Goal: Information Seeking & Learning: Understand process/instructions

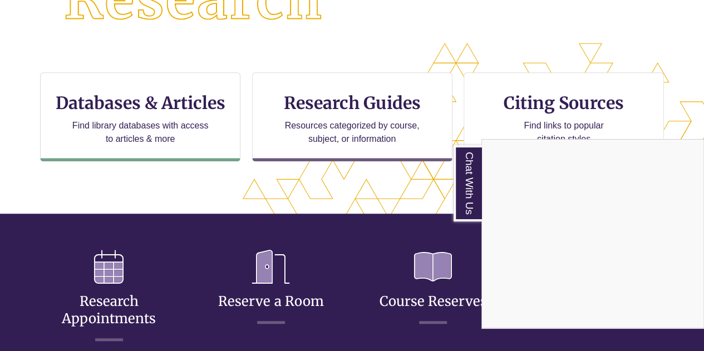
scroll to position [372, 0]
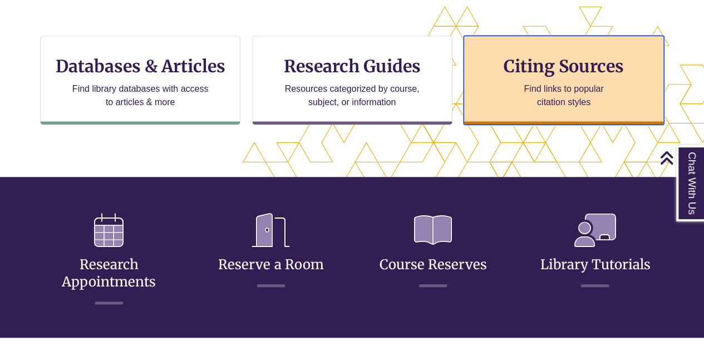
click at [516, 73] on h3 "Citing Sources" at bounding box center [564, 66] width 136 height 21
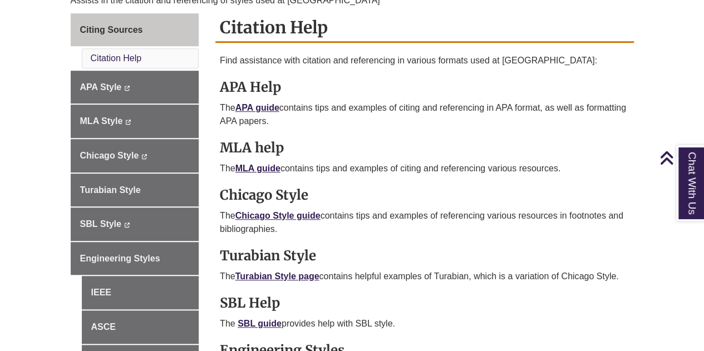
scroll to position [316, 0]
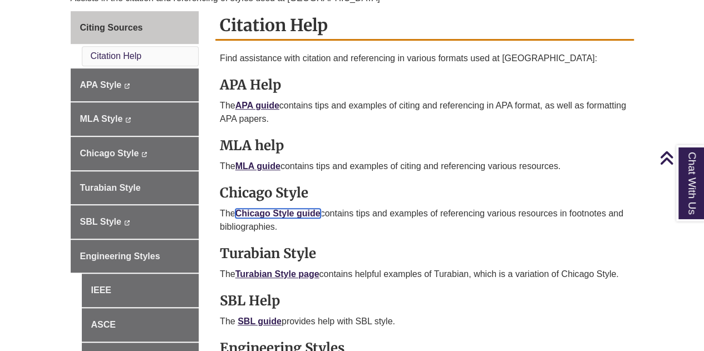
click at [302, 213] on link "Chicago Style guide" at bounding box center [278, 213] width 85 height 9
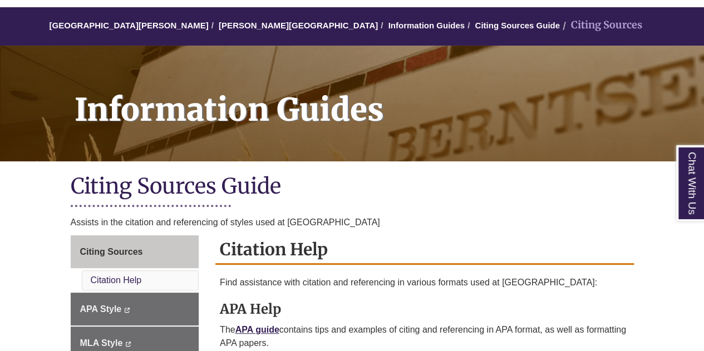
scroll to position [95, 0]
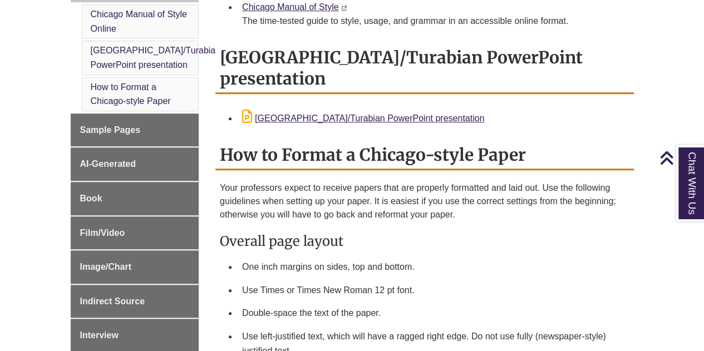
scroll to position [357, 0]
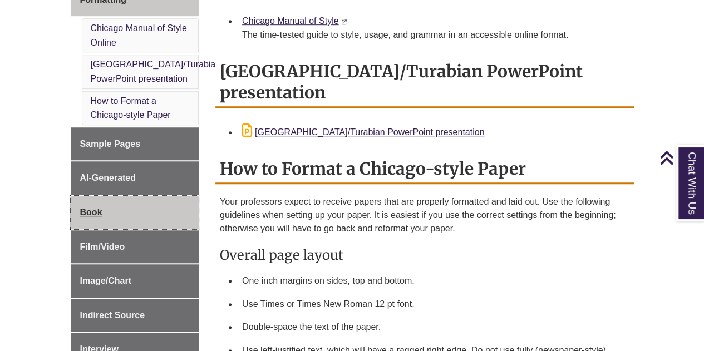
click at [125, 196] on link "Book" at bounding box center [135, 212] width 129 height 33
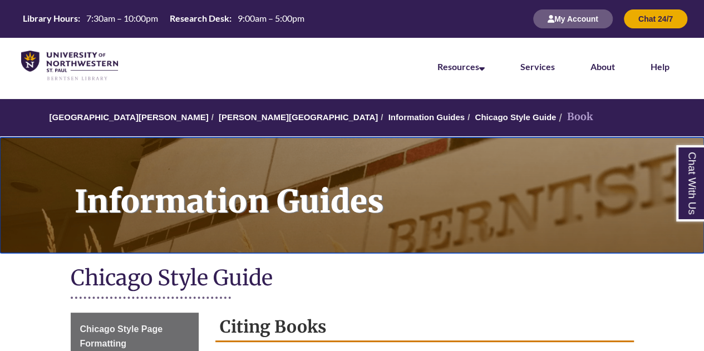
click at [125, 191] on h1 "Information Guides" at bounding box center [383, 188] width 642 height 101
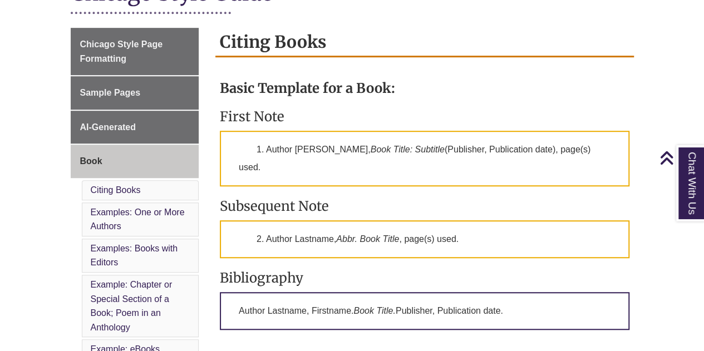
scroll to position [286, 0]
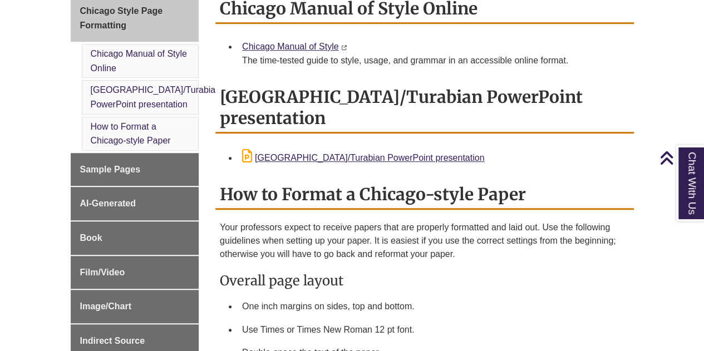
scroll to position [338, 0]
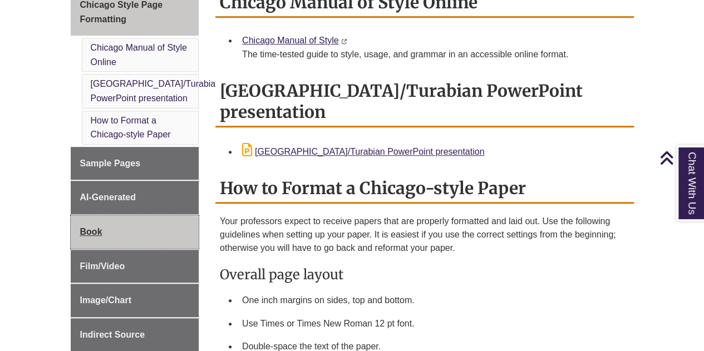
click at [116, 215] on link "Book" at bounding box center [135, 231] width 129 height 33
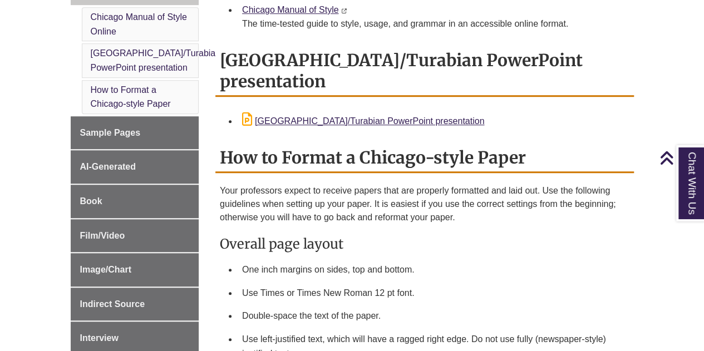
scroll to position [367, 0]
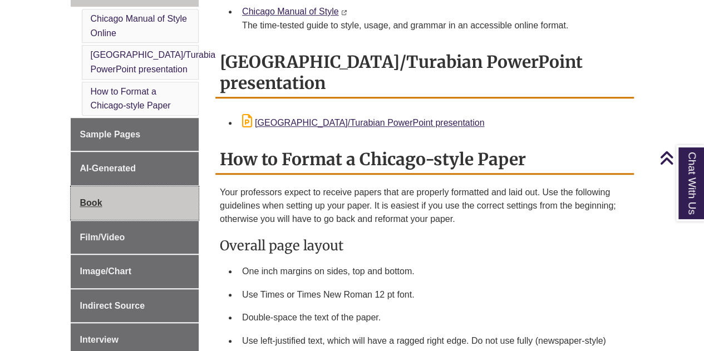
click at [124, 187] on link "Book" at bounding box center [135, 203] width 129 height 33
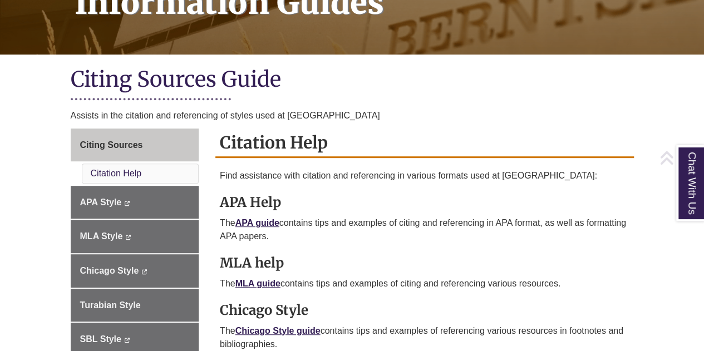
scroll to position [199, 0]
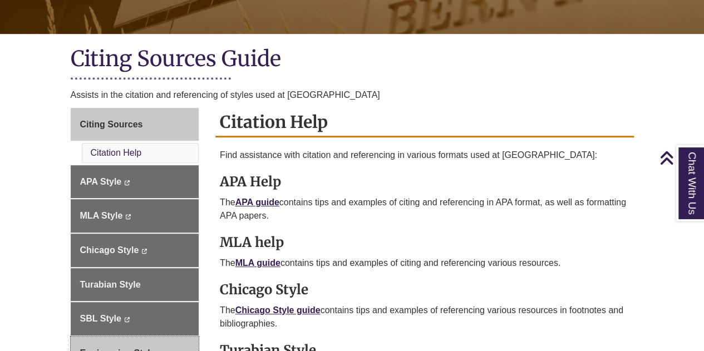
scroll to position [212, 0]
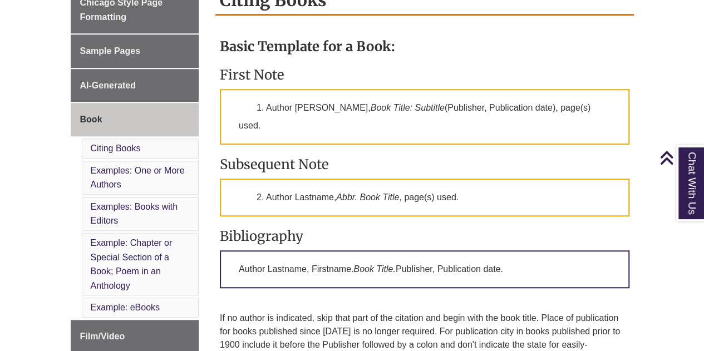
scroll to position [326, 0]
